Goal: Transaction & Acquisition: Purchase product/service

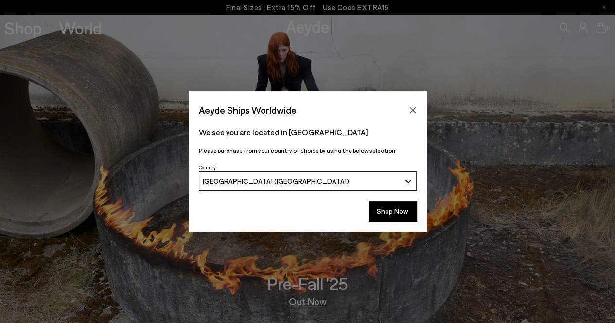
click at [393, 215] on button "Shop Now" at bounding box center [392, 211] width 48 height 20
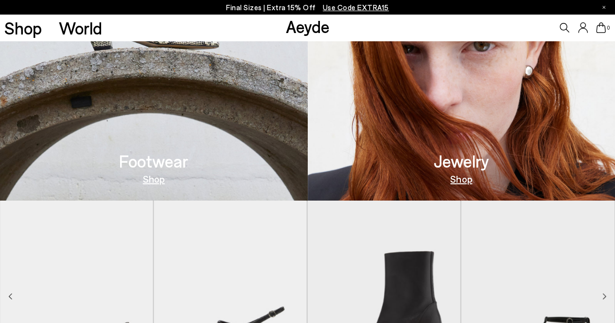
scroll to position [426, 0]
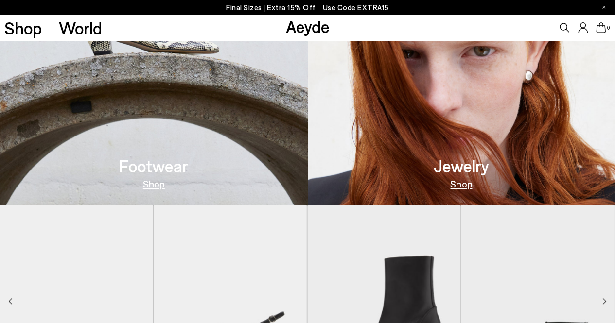
click at [135, 126] on img at bounding box center [154, 51] width 308 height 309
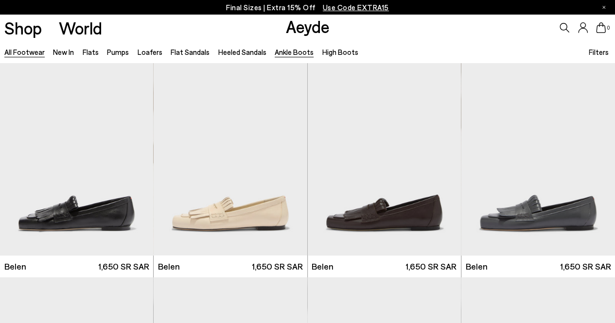
click at [286, 52] on link "Ankle Boots" at bounding box center [294, 52] width 39 height 9
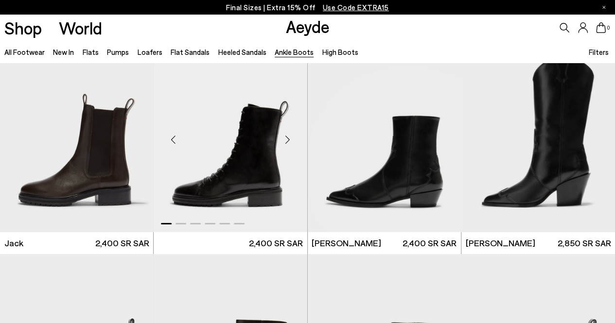
scroll to position [1526, 0]
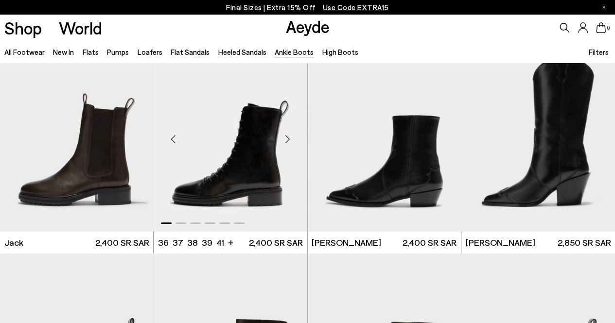
click at [214, 183] on img "1 / 6" at bounding box center [231, 135] width 154 height 193
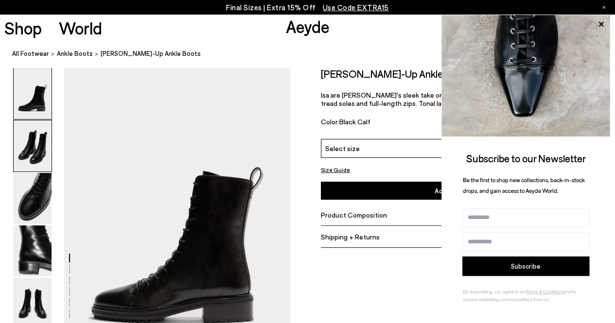
click at [39, 155] on img at bounding box center [33, 146] width 38 height 51
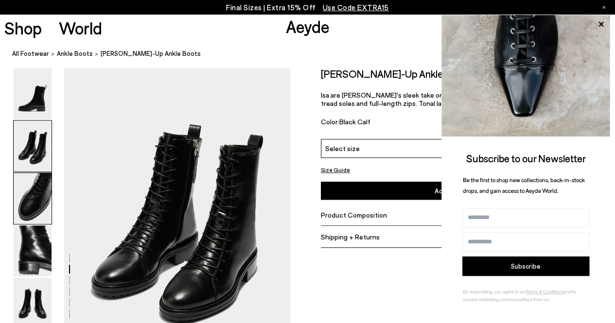
click at [41, 203] on img at bounding box center [33, 198] width 38 height 51
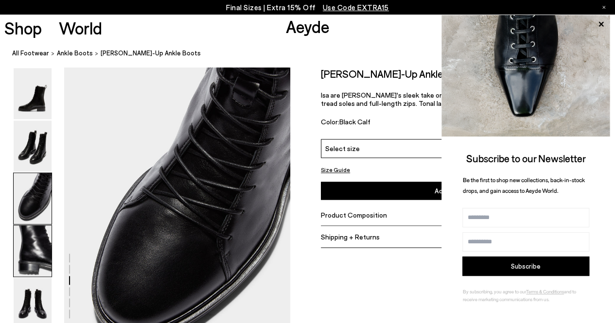
click at [50, 245] on img at bounding box center [33, 251] width 38 height 51
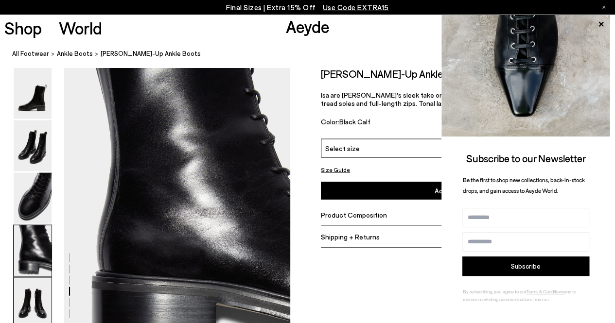
click at [47, 294] on img at bounding box center [33, 303] width 38 height 51
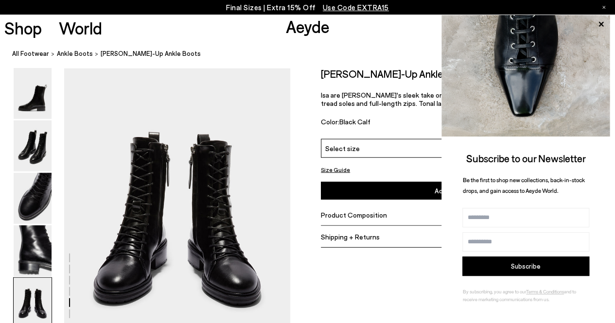
scroll to position [1211, 0]
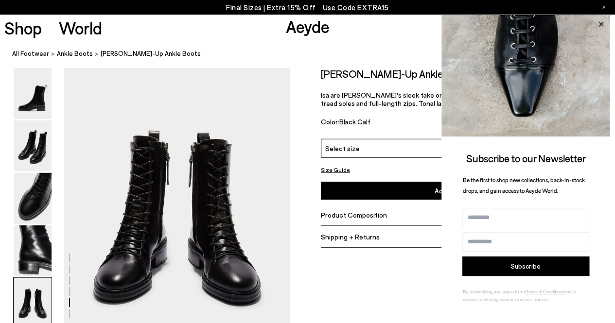
click at [600, 20] on icon at bounding box center [600, 24] width 13 height 13
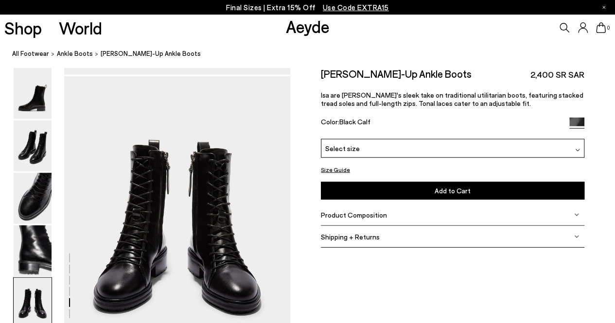
scroll to position [1201, 0]
click at [403, 150] on div "Select size" at bounding box center [452, 148] width 263 height 19
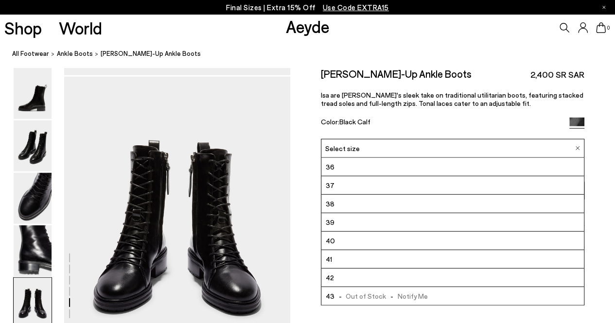
click at [361, 241] on li "40" at bounding box center [452, 241] width 262 height 18
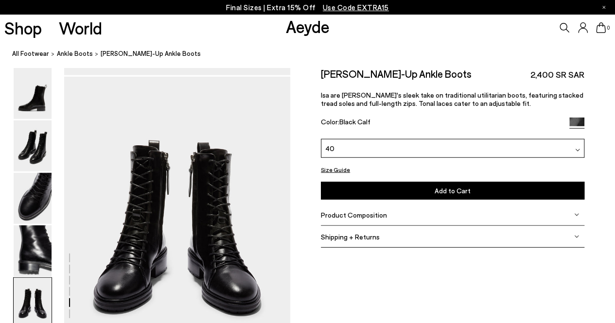
click at [367, 211] on span "Product Composition" at bounding box center [354, 214] width 66 height 8
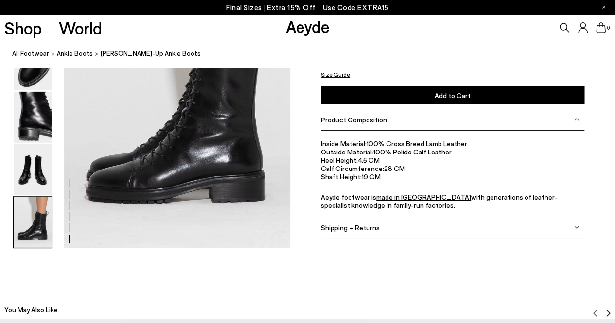
scroll to position [1632, 0]
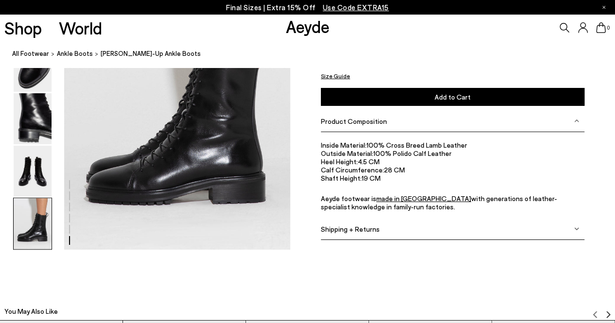
click at [469, 228] on div "Shipping + Returns" at bounding box center [452, 229] width 263 height 22
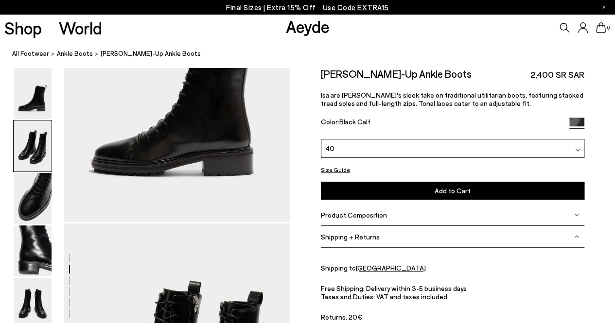
scroll to position [0, 0]
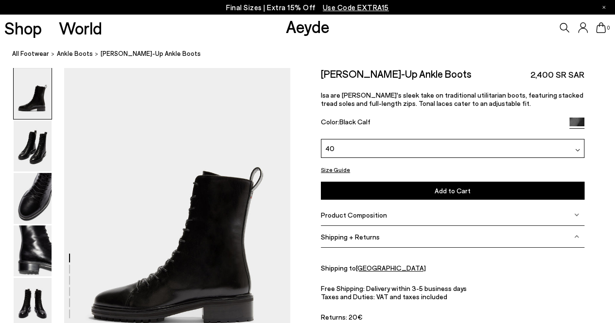
click at [604, 4] on div at bounding box center [603, 7] width 3 height 15
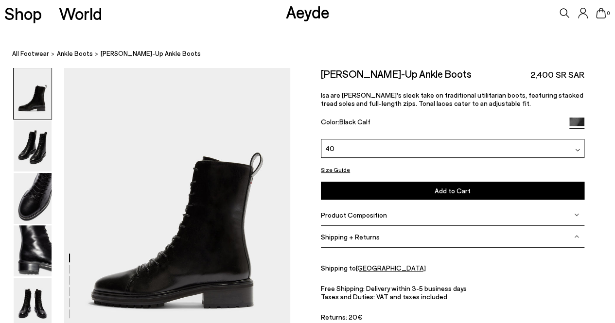
drag, startPoint x: 583, startPoint y: 7, endPoint x: 581, endPoint y: 13, distance: 5.9
click at [581, 13] on icon at bounding box center [583, 13] width 10 height 11
click at [581, 13] on body "Free shipping to [GEOGRAPHIC_DATA] on all orders Your item is added to cart. Vi…" at bounding box center [307, 161] width 615 height 323
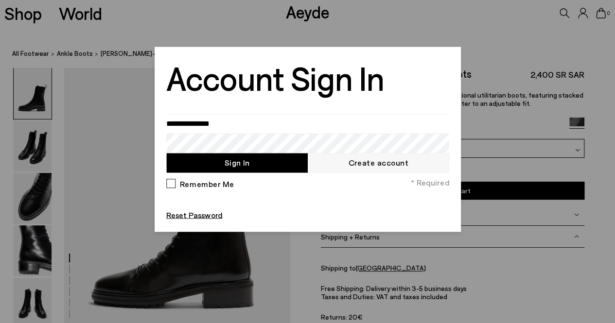
click at [298, 42] on div at bounding box center [307, 161] width 615 height 323
